Goal: Navigation & Orientation: Find specific page/section

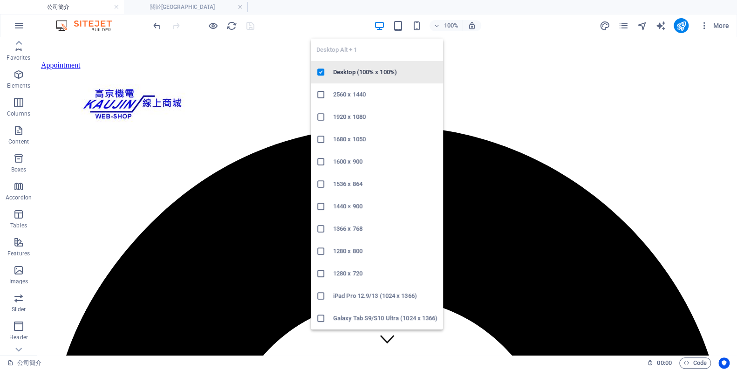
scroll to position [63, 0]
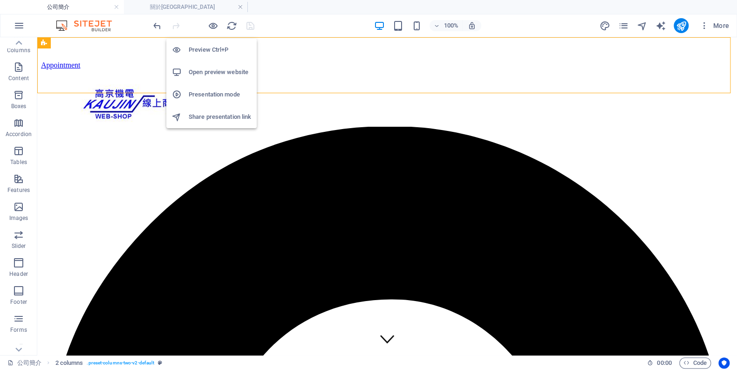
click at [210, 68] on h6 "Open preview website" at bounding box center [220, 72] width 62 height 11
click at [209, 68] on h6 "Open preview website" at bounding box center [220, 72] width 62 height 11
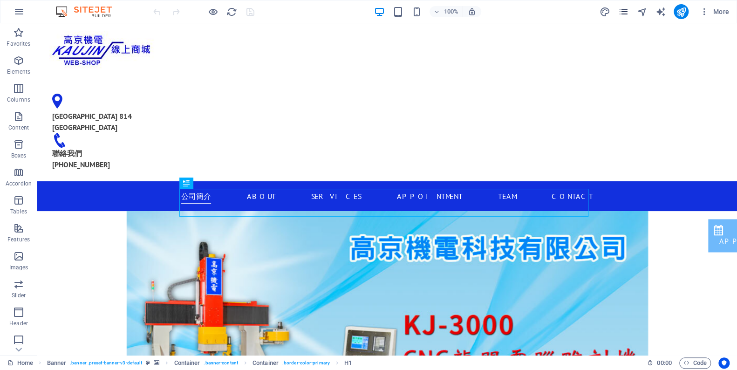
click at [627, 8] on icon "pages" at bounding box center [623, 12] width 11 height 11
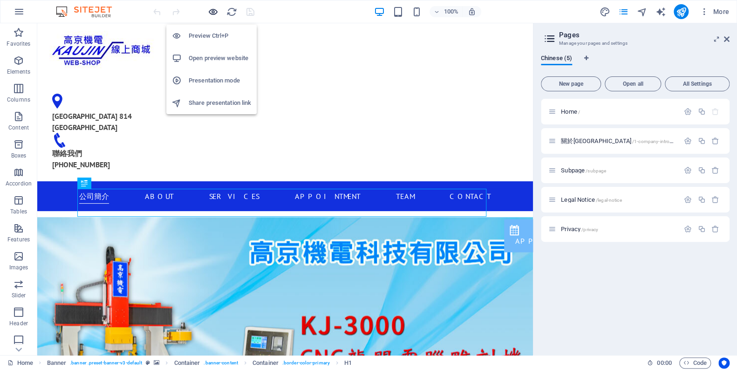
click at [213, 7] on icon "button" at bounding box center [213, 12] width 11 height 11
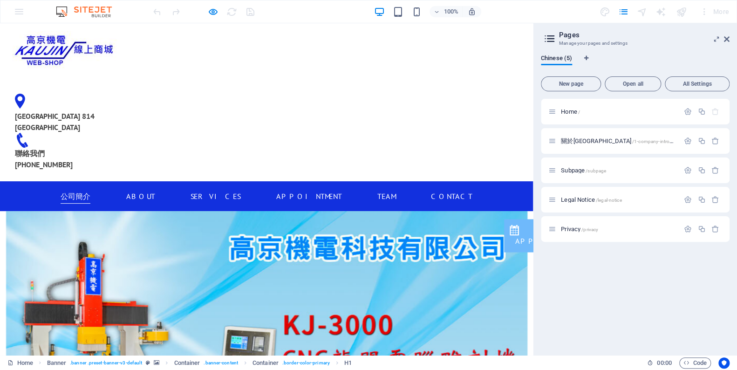
click at [76, 189] on link "公司簡介" at bounding box center [76, 196] width 30 height 15
click at [149, 189] on link "About" at bounding box center [140, 196] width 29 height 15
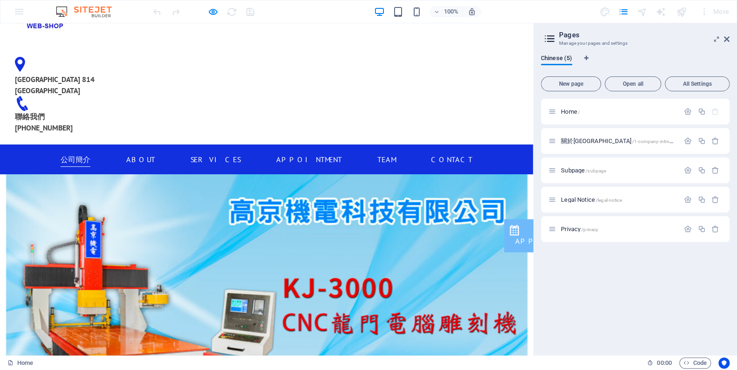
scroll to position [42, 0]
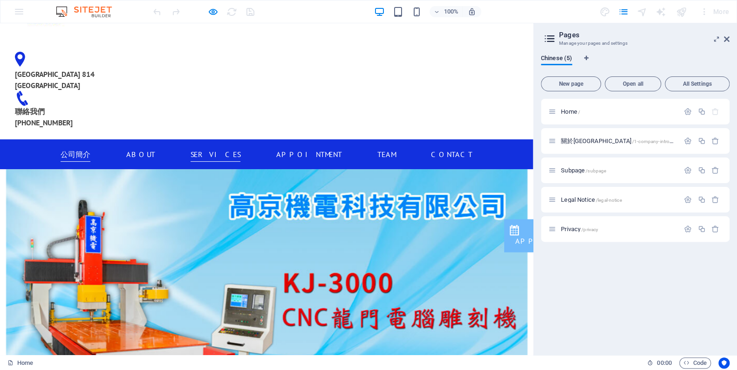
click at [223, 147] on link "Services" at bounding box center [216, 154] width 50 height 15
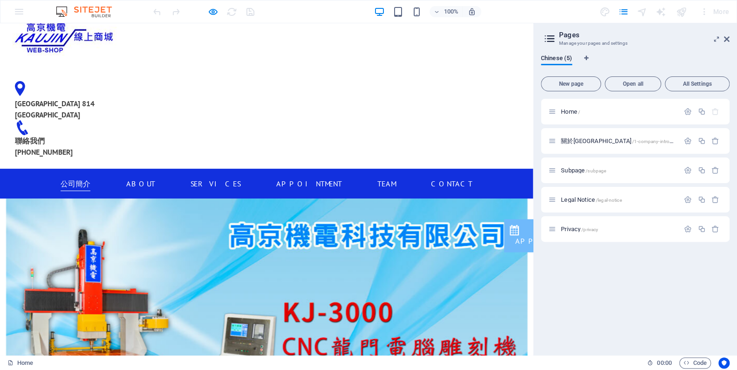
scroll to position [0, 0]
